Goal: Task Accomplishment & Management: Manage account settings

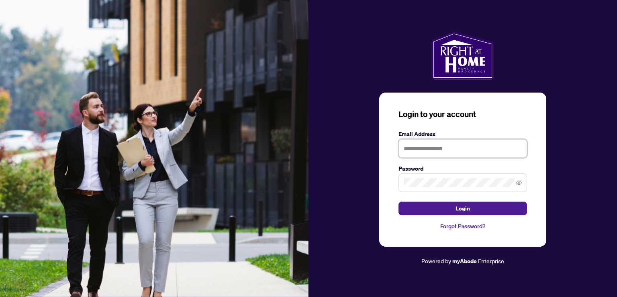
click at [426, 147] on input "text" at bounding box center [463, 148] width 129 height 18
type input "**********"
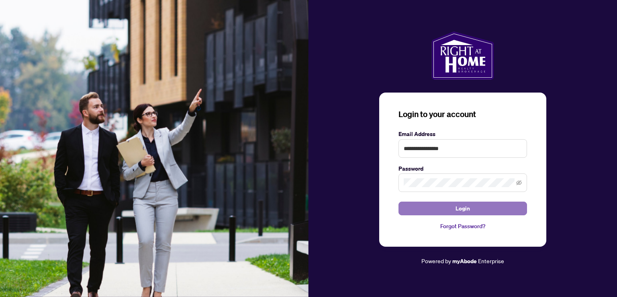
click at [426, 211] on button "Login" at bounding box center [463, 208] width 129 height 14
click at [519, 184] on icon "eye-invisible" at bounding box center [520, 182] width 6 height 5
click at [521, 185] on icon "eye" at bounding box center [520, 183] width 6 height 6
click at [416, 212] on button "Login" at bounding box center [463, 208] width 129 height 14
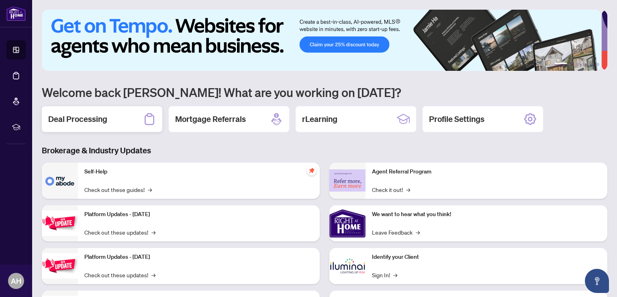
click at [101, 121] on h2 "Deal Processing" at bounding box center [77, 118] width 59 height 11
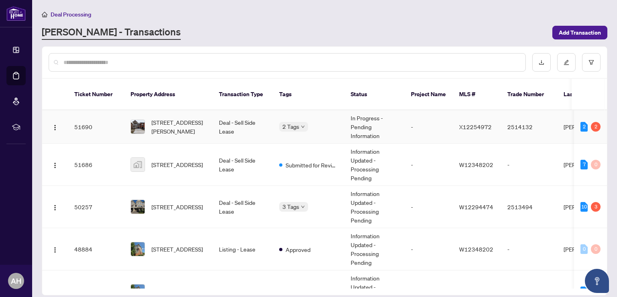
click at [234, 117] on td "Deal - Sell Side Lease" at bounding box center [243, 126] width 60 height 33
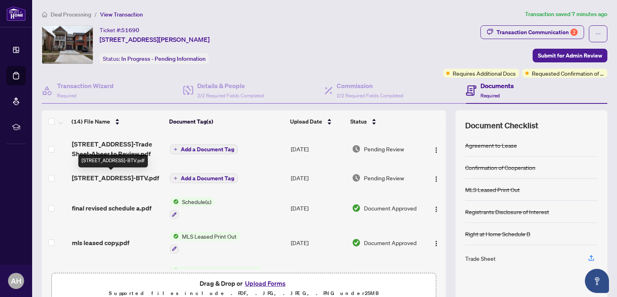
click at [129, 176] on span "[STREET_ADDRESS]-BTV.pdf" at bounding box center [115, 178] width 87 height 10
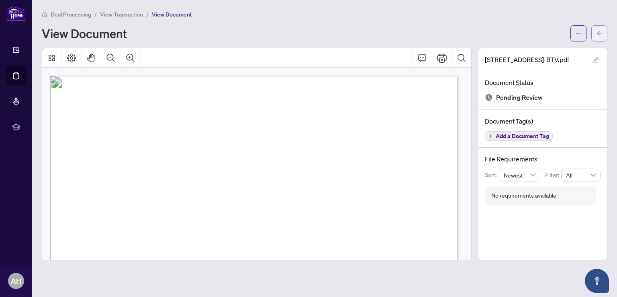
click at [597, 31] on icon "arrow-left" at bounding box center [600, 34] width 6 height 6
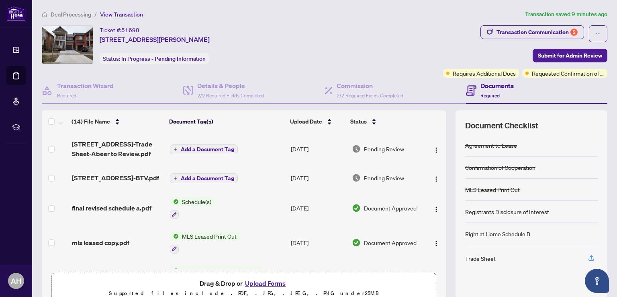
click at [215, 178] on span "Add a Document Tag" at bounding box center [207, 178] width 53 height 6
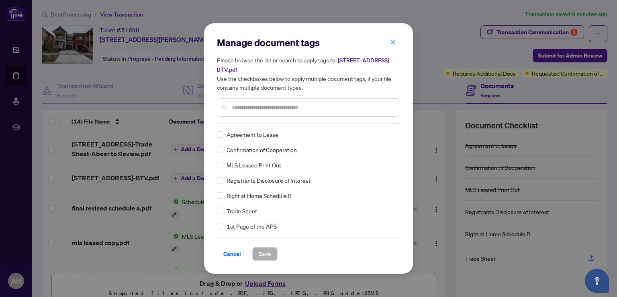
click at [235, 101] on div at bounding box center [308, 107] width 183 height 18
click at [233, 107] on input "text" at bounding box center [313, 107] width 162 height 9
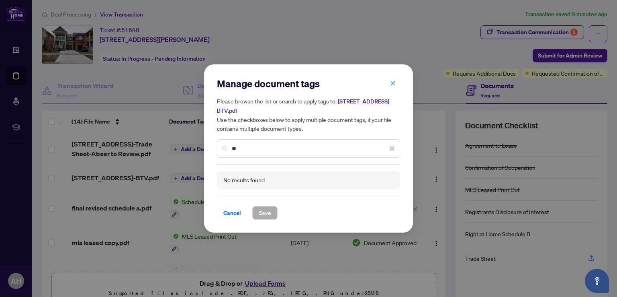
type input "*"
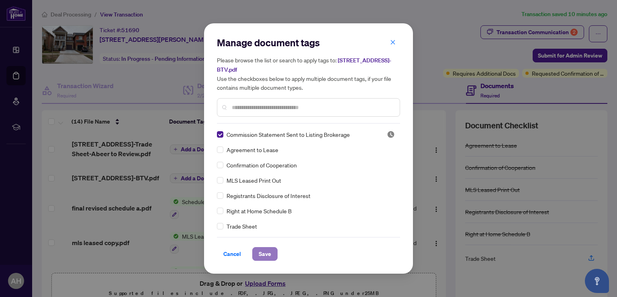
click at [269, 254] on span "Save" at bounding box center [265, 253] width 12 height 13
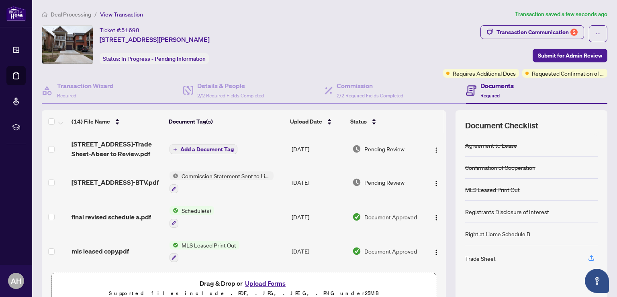
click at [201, 148] on span "Add a Document Tag" at bounding box center [206, 149] width 53 height 6
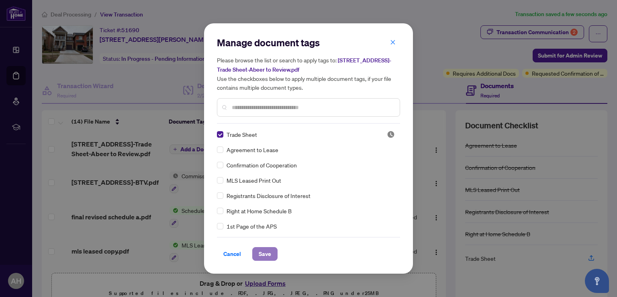
click at [266, 258] on span "Save" at bounding box center [265, 253] width 12 height 13
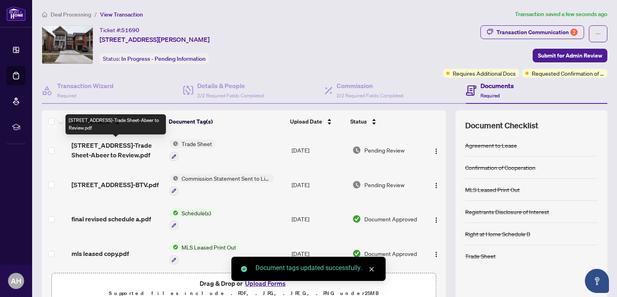
click at [106, 145] on span "[STREET_ADDRESS]-Trade Sheet-Abeer to Review.pdf" at bounding box center [117, 149] width 91 height 19
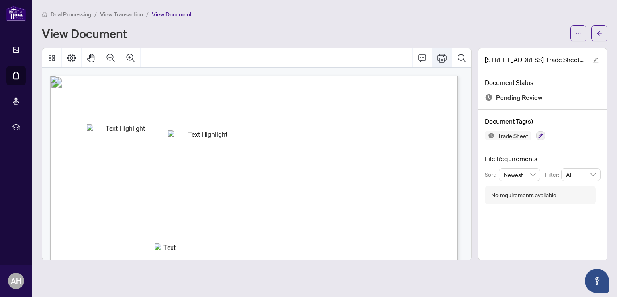
click at [439, 58] on icon "Print" at bounding box center [442, 58] width 10 height 10
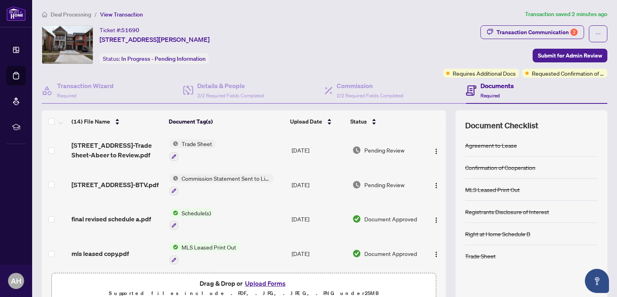
click at [535, 78] on div "Documents Required" at bounding box center [536, 91] width 141 height 26
click at [536, 76] on span "Requested Confirmation of Closing" at bounding box center [568, 73] width 72 height 9
click at [537, 74] on span "Requested Confirmation of Closing" at bounding box center [568, 73] width 72 height 9
